Goal: Transaction & Acquisition: Purchase product/service

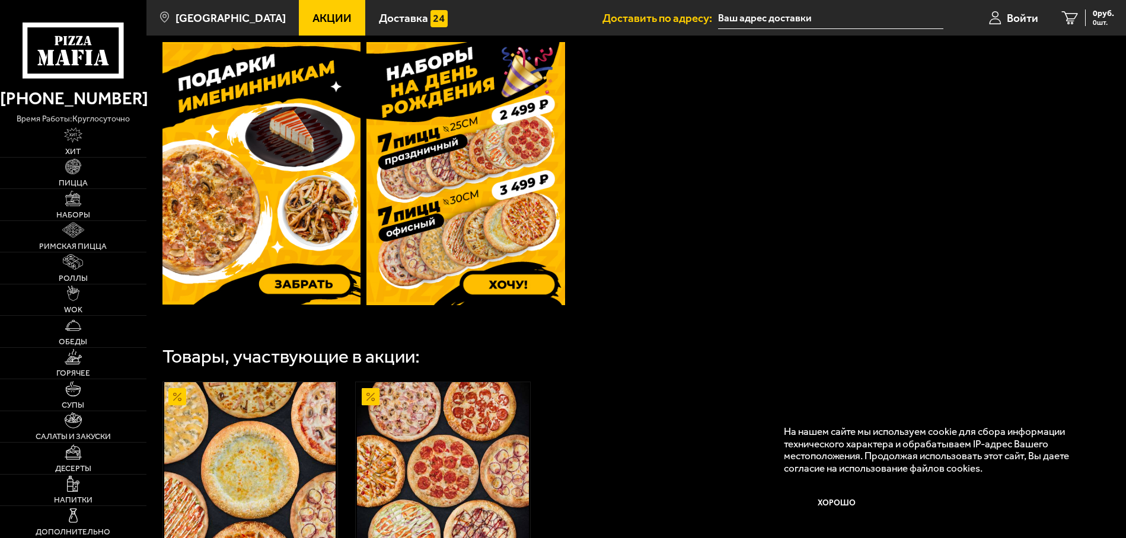
scroll to position [423, 0]
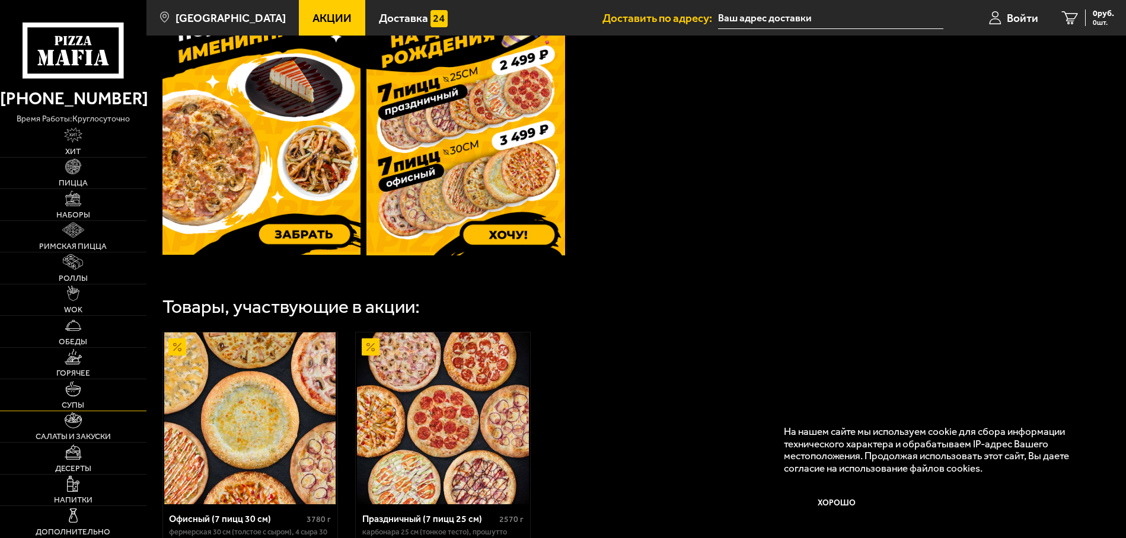
click at [120, 411] on link "Супы" at bounding box center [73, 394] width 146 height 31
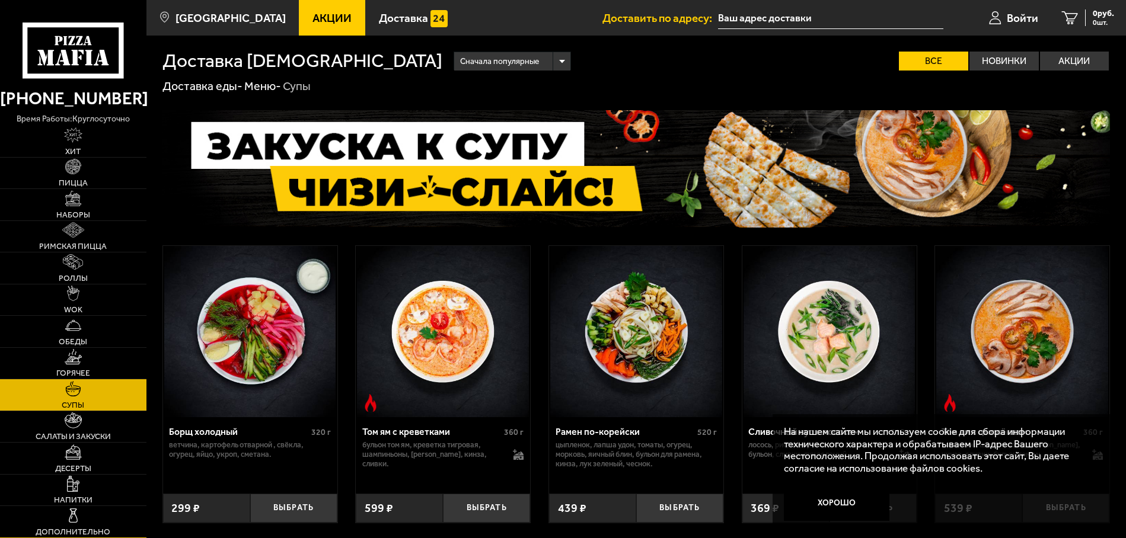
scroll to position [299, 0]
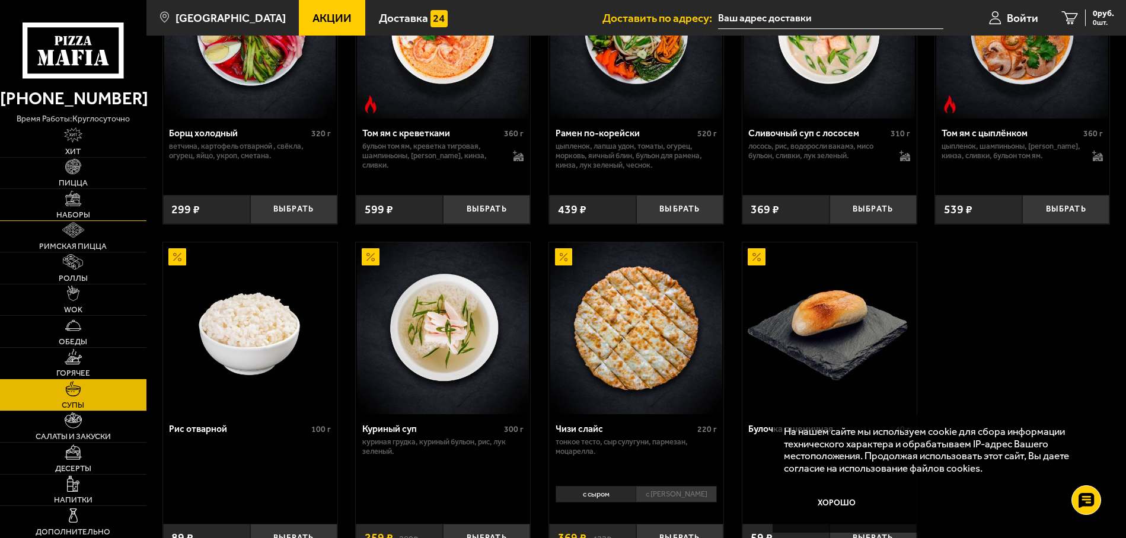
click at [40, 220] on link "Наборы" at bounding box center [73, 204] width 146 height 31
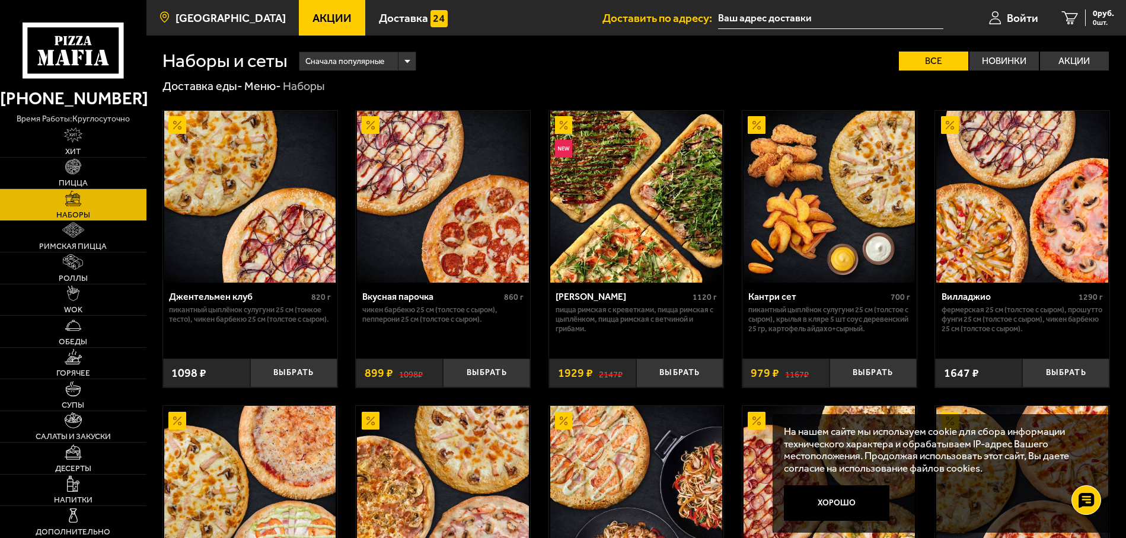
click at [250, 17] on span "[GEOGRAPHIC_DATA]" at bounding box center [230, 17] width 110 height 11
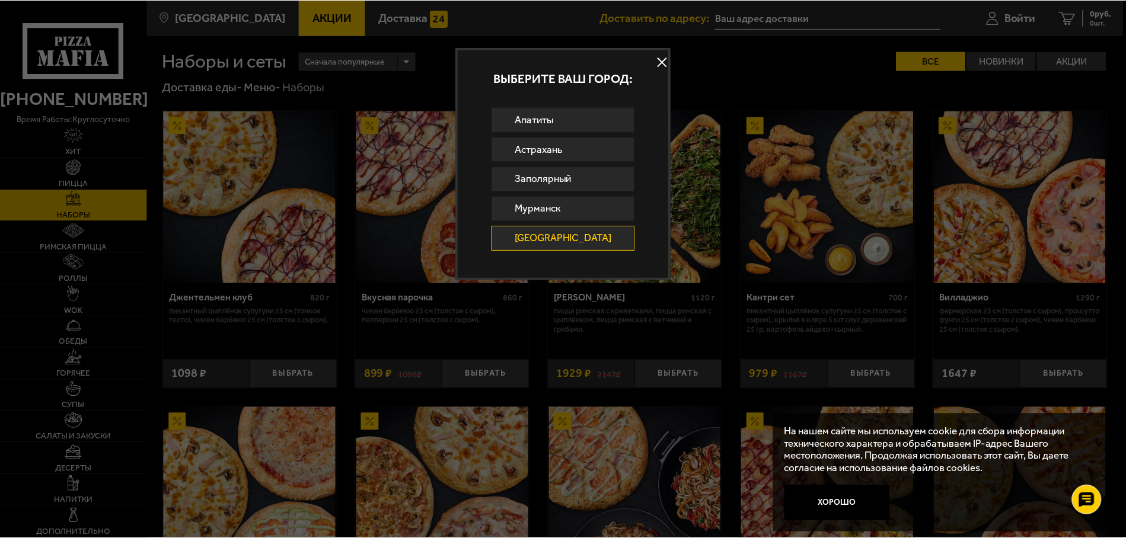
scroll to position [1865, 0]
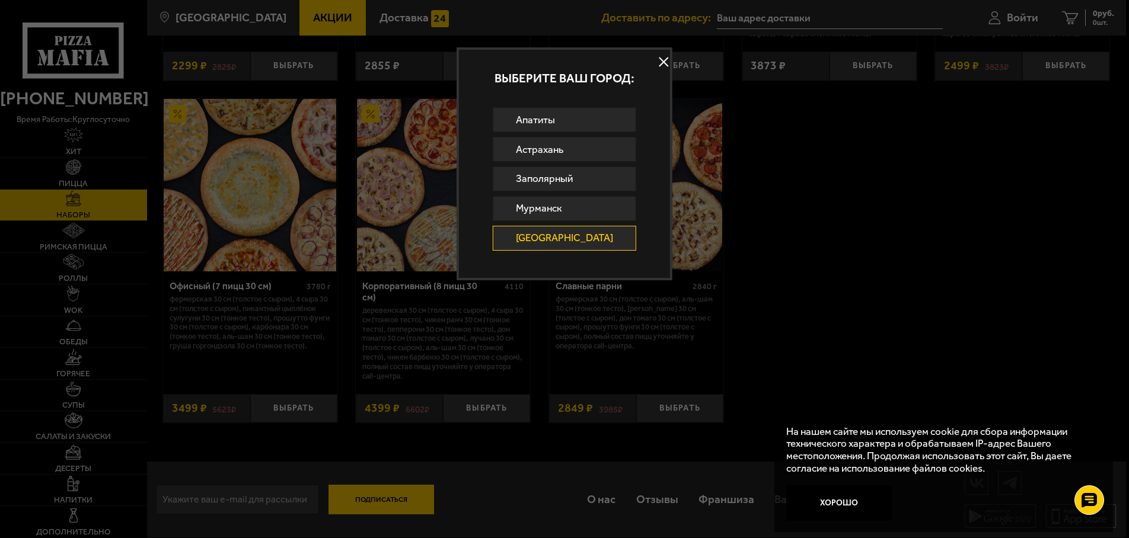
click at [360, 497] on div at bounding box center [564, 269] width 1129 height 538
